Goal: Check status: Check status

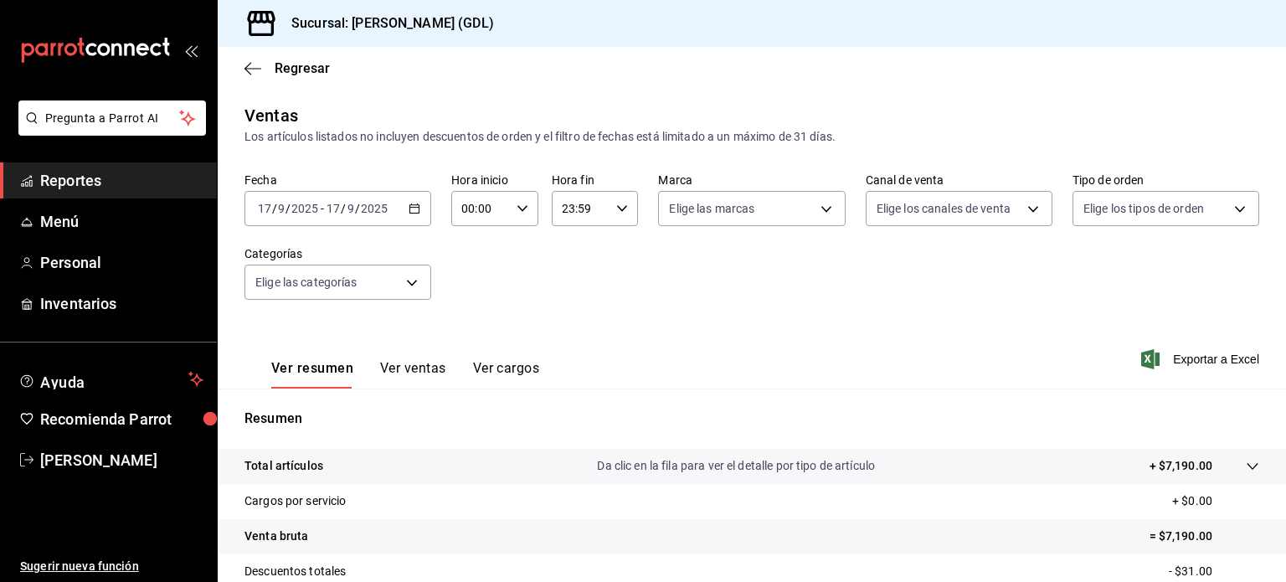
scroll to position [84, 0]
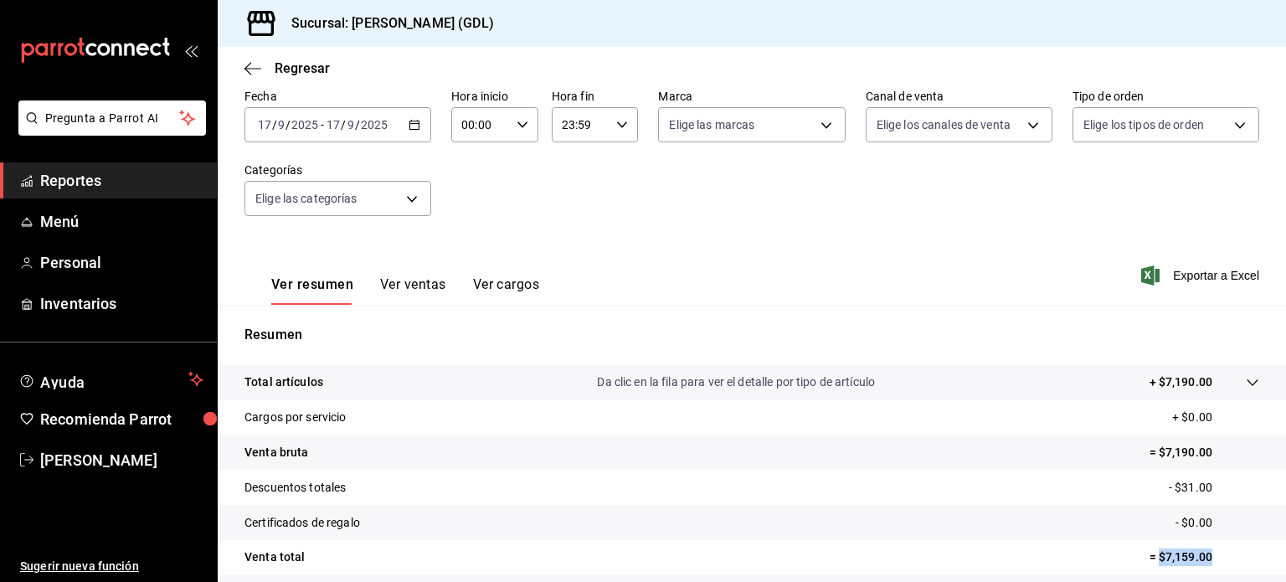
click at [415, 126] on icon "button" at bounding box center [414, 125] width 12 height 12
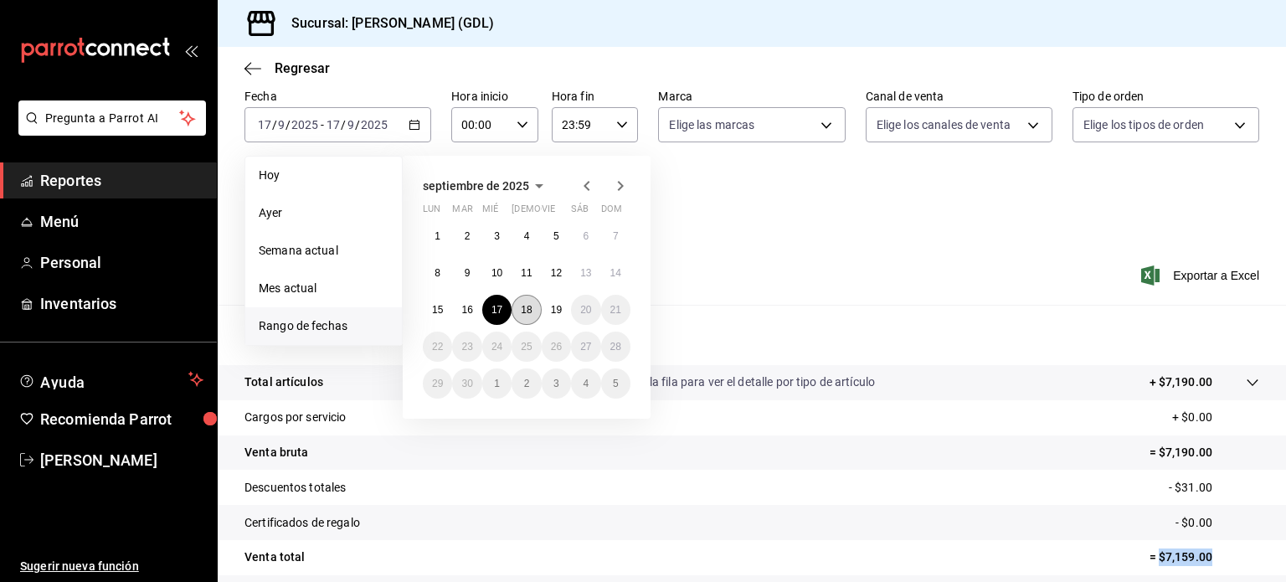
click at [533, 316] on button "18" at bounding box center [525, 310] width 29 height 30
click at [526, 305] on abbr "18" at bounding box center [526, 310] width 11 height 12
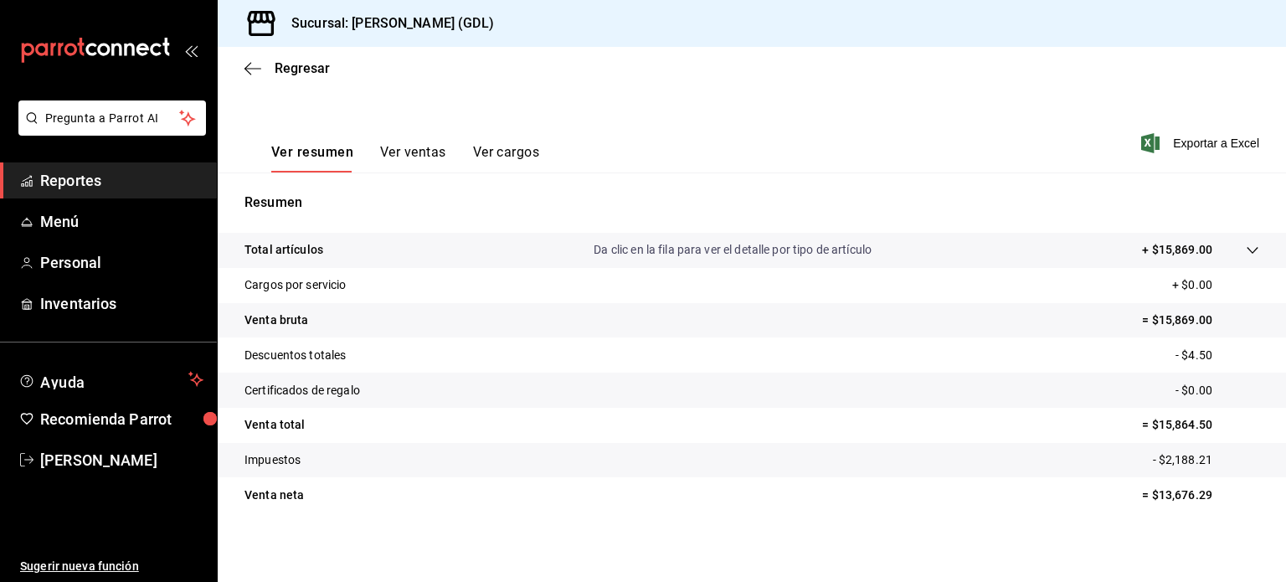
scroll to position [220, 0]
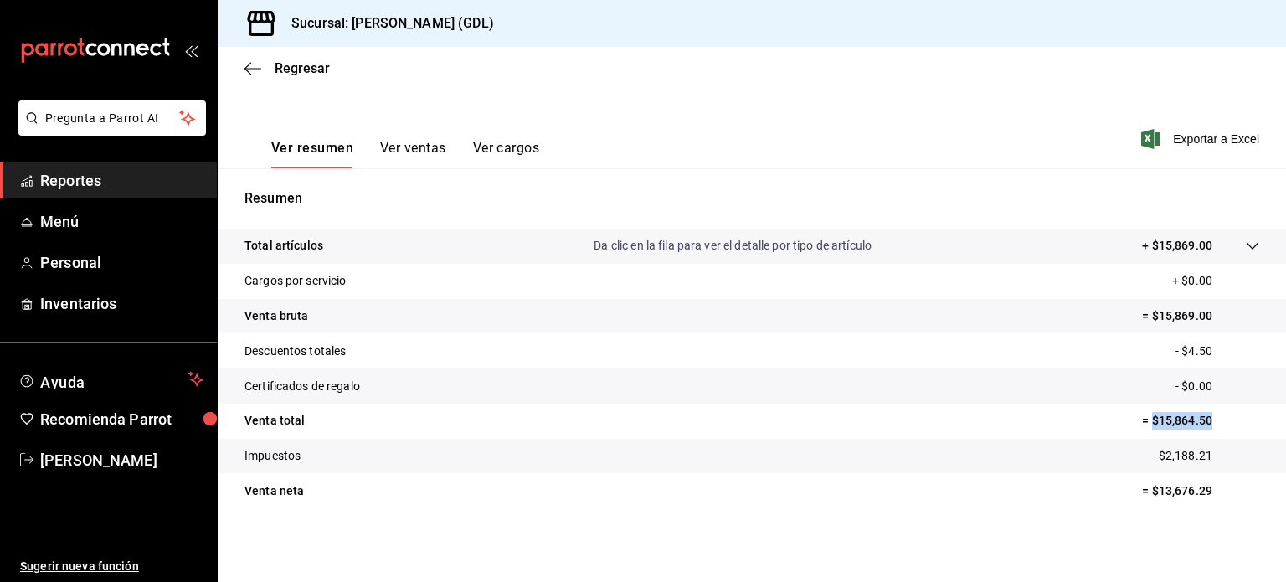
drag, startPoint x: 1140, startPoint y: 419, endPoint x: 1195, endPoint y: 419, distance: 55.3
click at [1195, 419] on p "= $15,864.50" at bounding box center [1200, 421] width 117 height 18
copy p "$15,864.50"
click at [257, 66] on icon "button" at bounding box center [252, 68] width 17 height 15
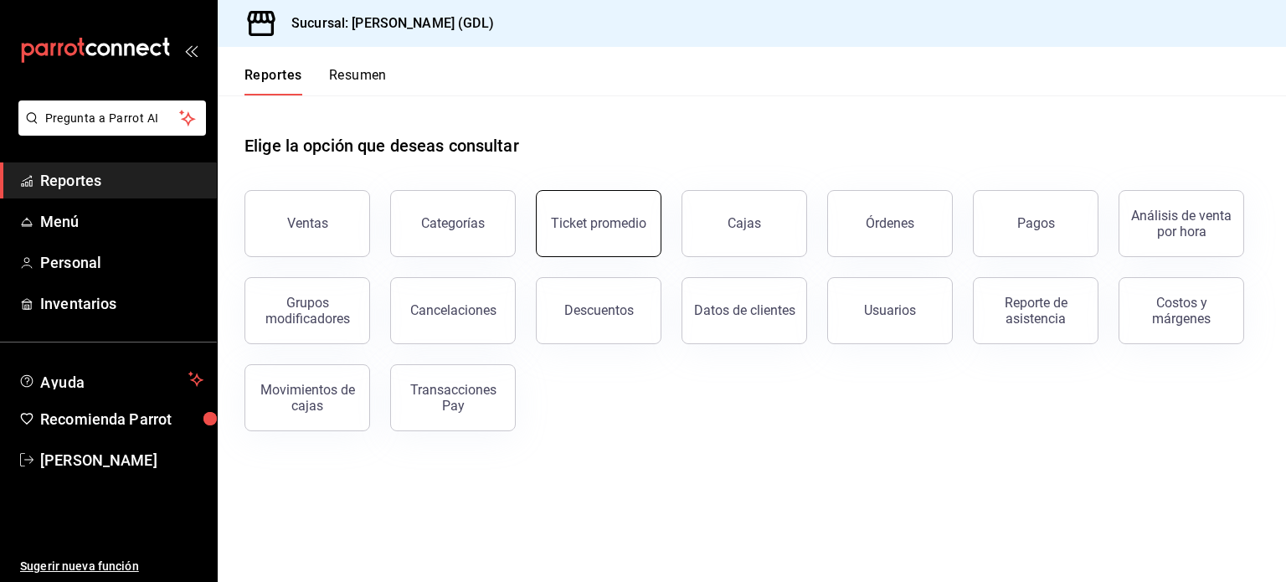
click at [589, 223] on div "Ticket promedio" at bounding box center [598, 223] width 95 height 16
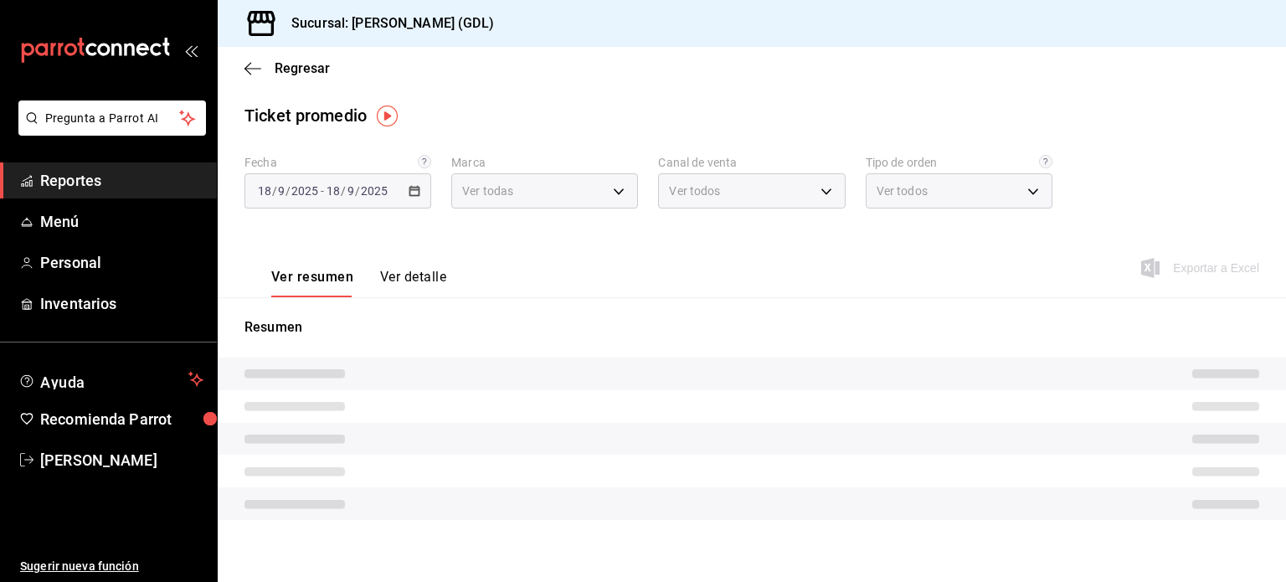
type input "c98b01ad-3431-465a-b391-fd370b6183a3"
type input "PARROT,UBER_EATS,RAPPI,DIDI_FOOD,ONLINE"
type input "5ecffce5-4264-4a64-9be0-877fe03393fb,864f8ddf-f8b3-4635-a869-96c2fe4116ec,b5d94…"
